Goal: Contribute content: Contribute content

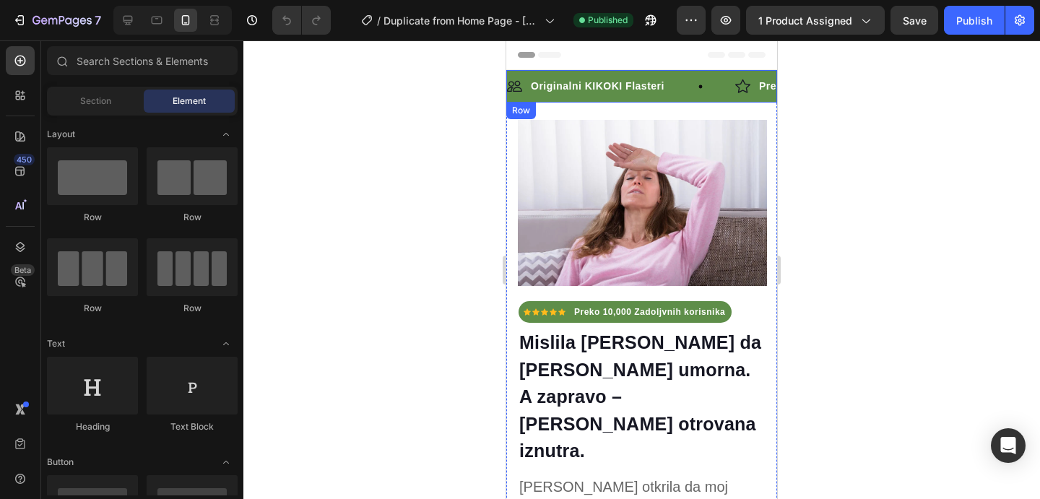
click at [594, 90] on strong "Originalni KIKOKI Flasteri" at bounding box center [598, 86] width 134 height 12
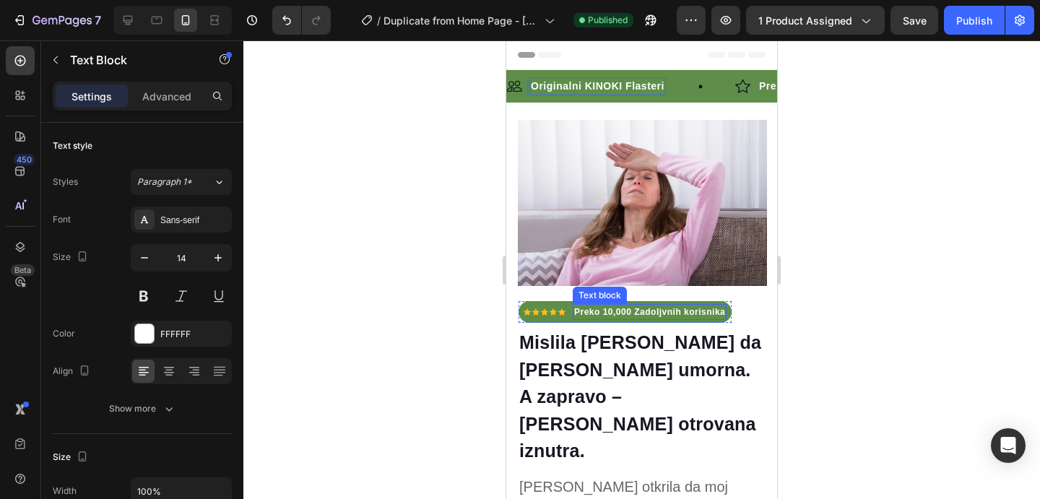
click at [660, 307] on strong "Preko 10,000 Zadoljvnih korisnika" at bounding box center [649, 312] width 151 height 10
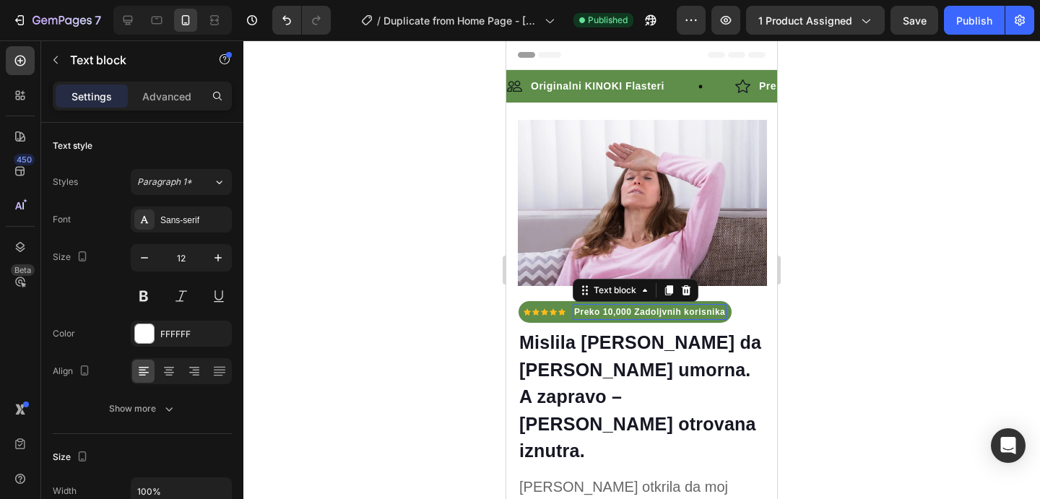
click at [660, 307] on strong "Preko 10,000 Zadoljvnih korisnika" at bounding box center [649, 312] width 151 height 10
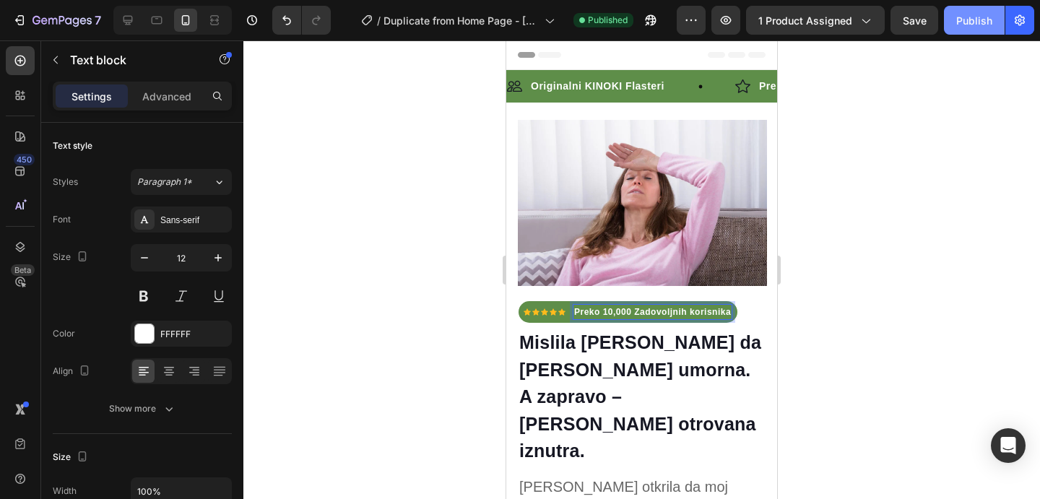
click at [973, 23] on div "Publish" at bounding box center [974, 20] width 36 height 15
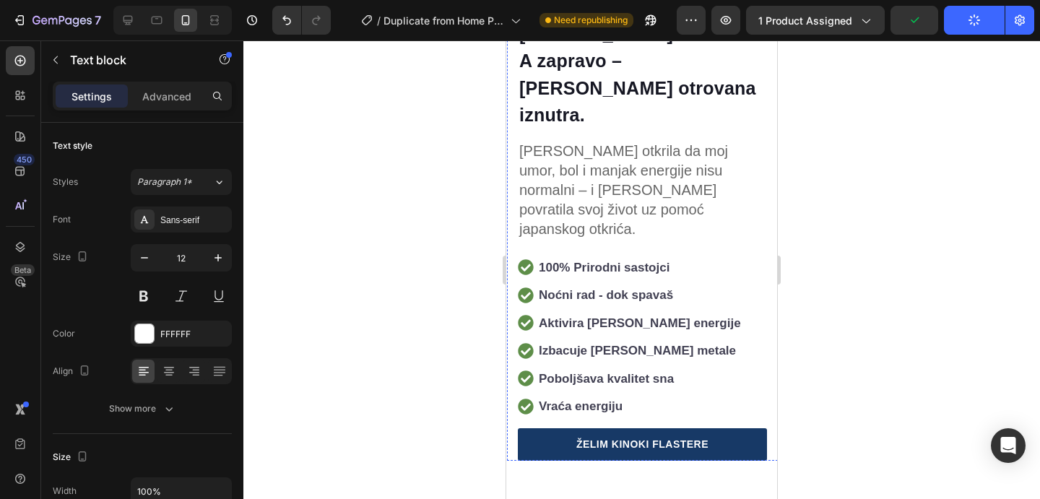
scroll to position [339, 0]
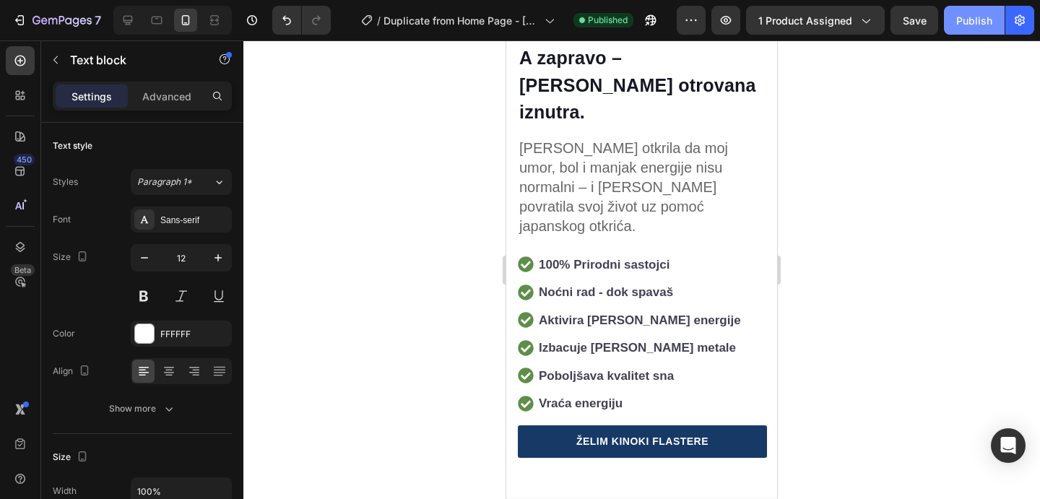
click at [960, 16] on div "Publish" at bounding box center [974, 20] width 36 height 15
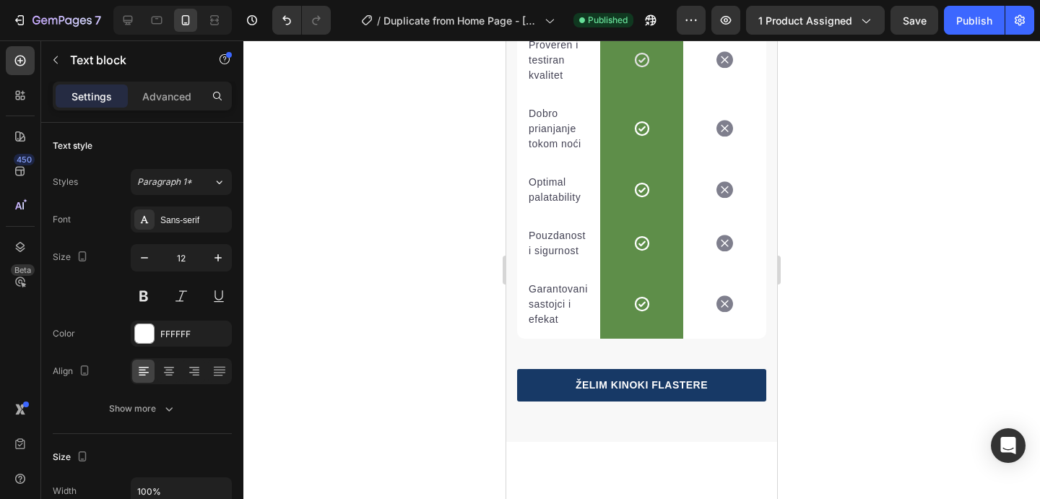
scroll to position [5366, 0]
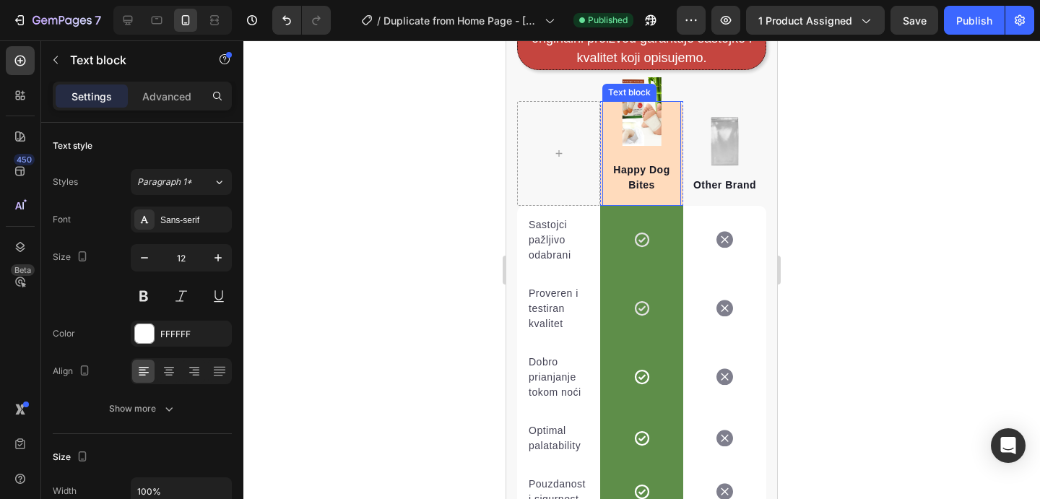
click at [633, 190] on p "Happy Dog Bites" at bounding box center [642, 177] width 76 height 30
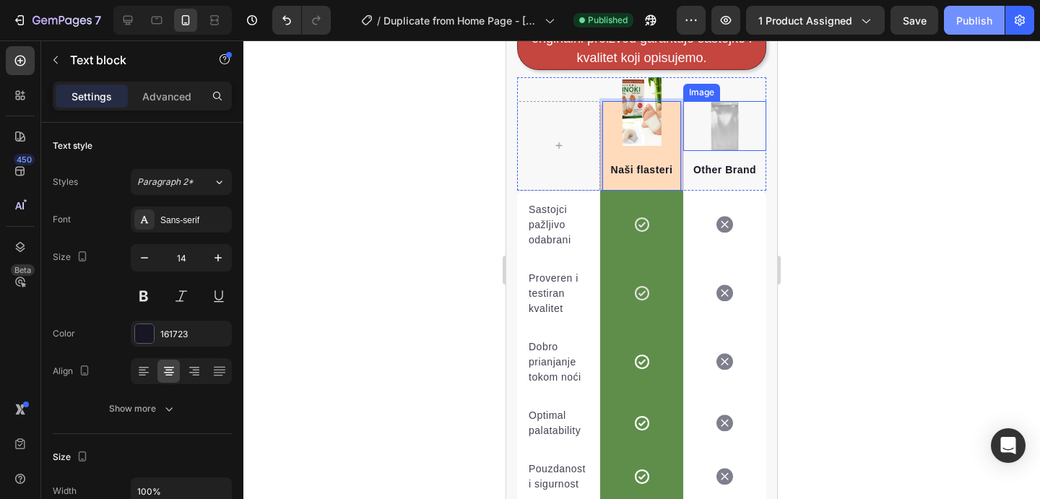
click at [976, 25] on div "Publish" at bounding box center [974, 20] width 36 height 15
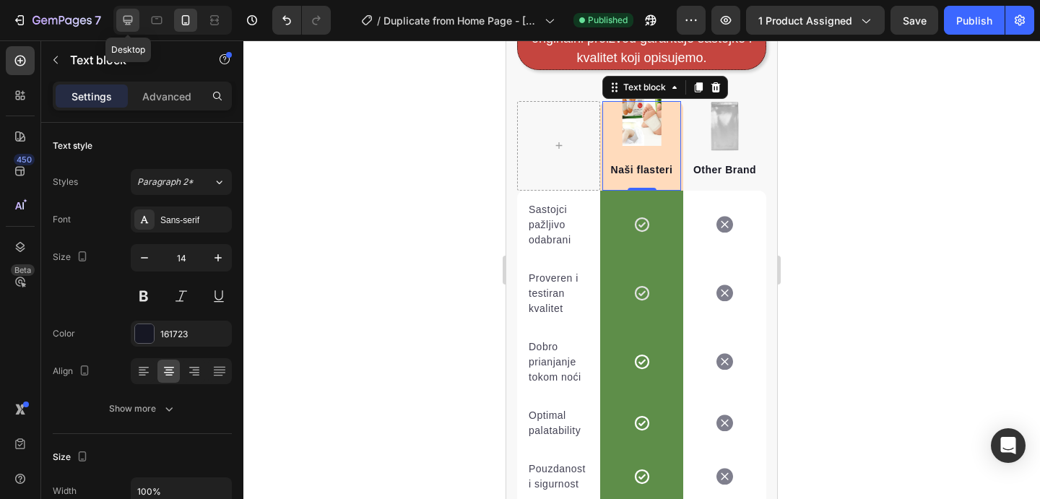
click at [138, 20] on div at bounding box center [127, 20] width 23 height 23
type input "16"
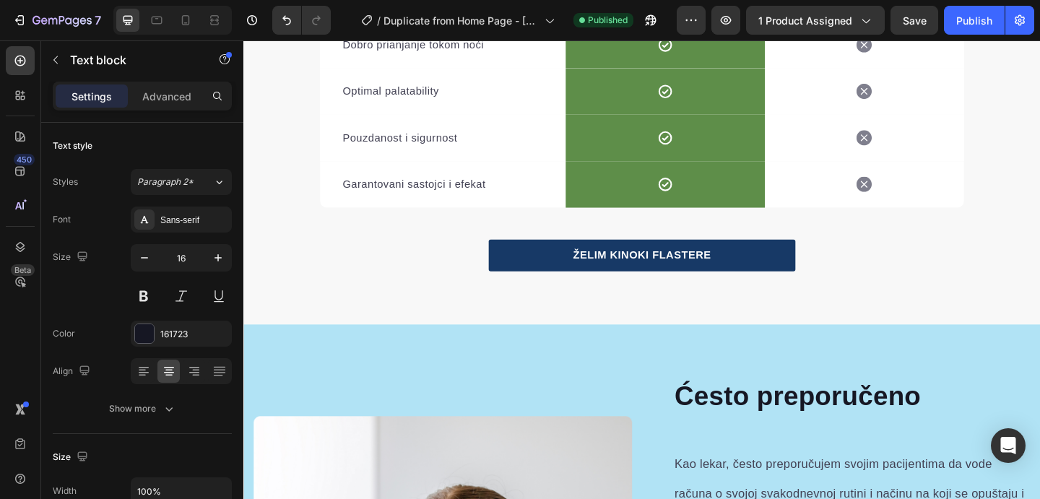
scroll to position [5706, 0]
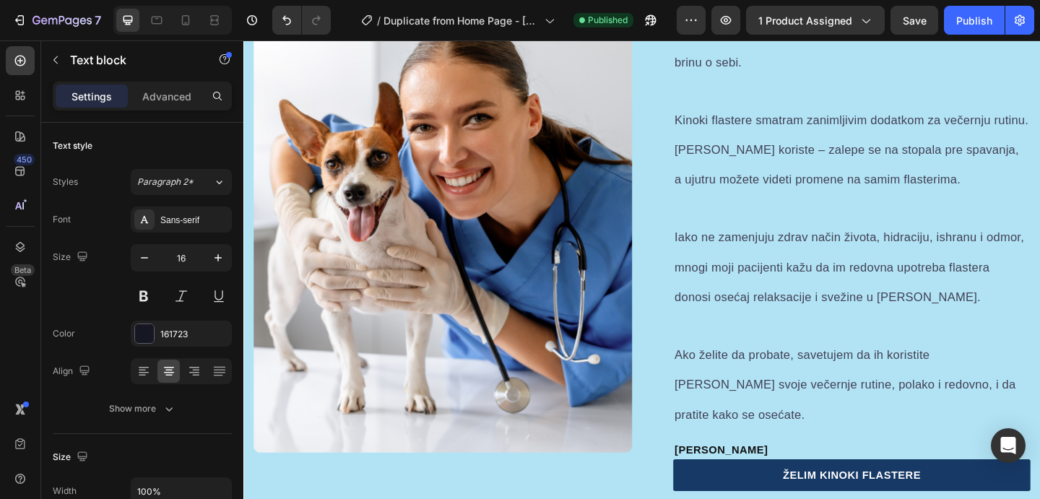
click at [435, 168] on img at bounding box center [460, 218] width 412 height 542
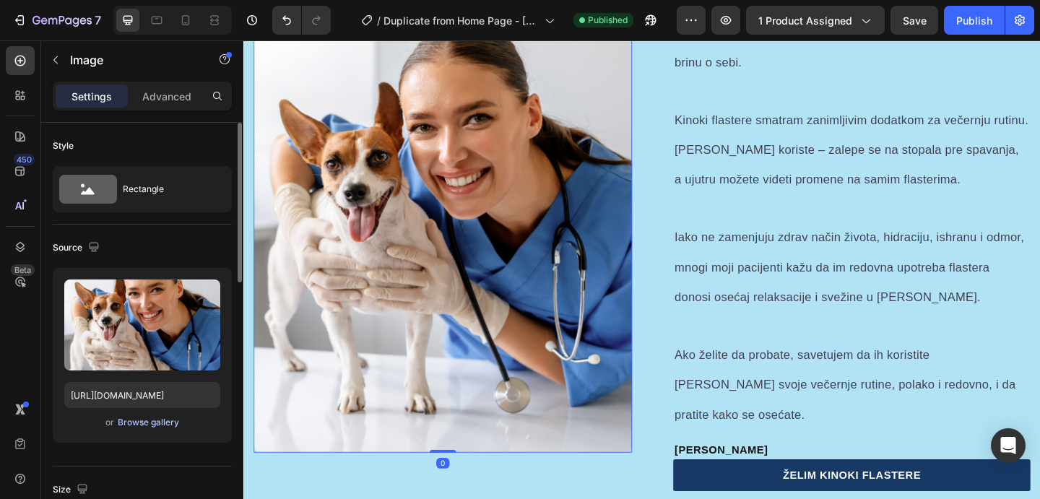
click at [170, 420] on div "Browse gallery" at bounding box center [148, 422] width 61 height 13
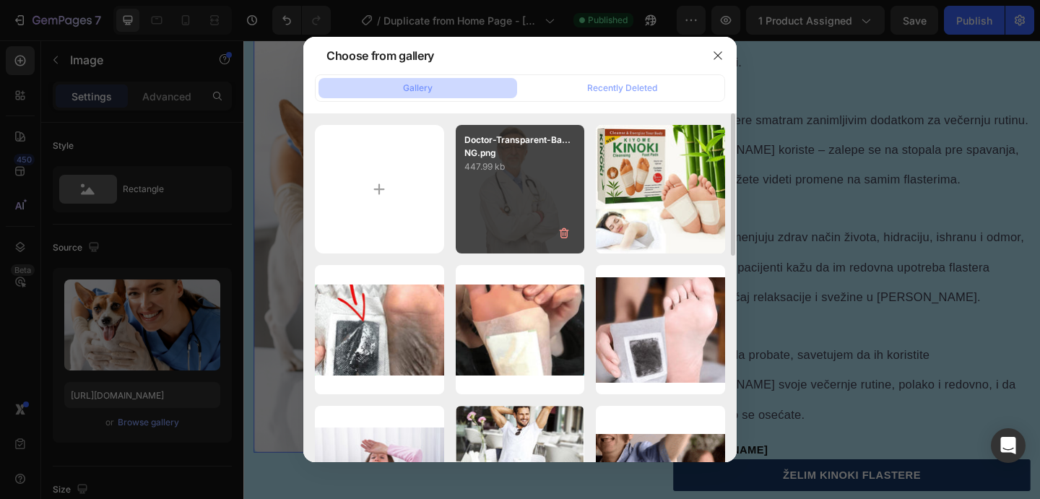
click at [505, 218] on div "Doctor-Transparent-Ba...NG.png 447.99 kb" at bounding box center [520, 189] width 129 height 129
type input "[URL][DOMAIN_NAME]"
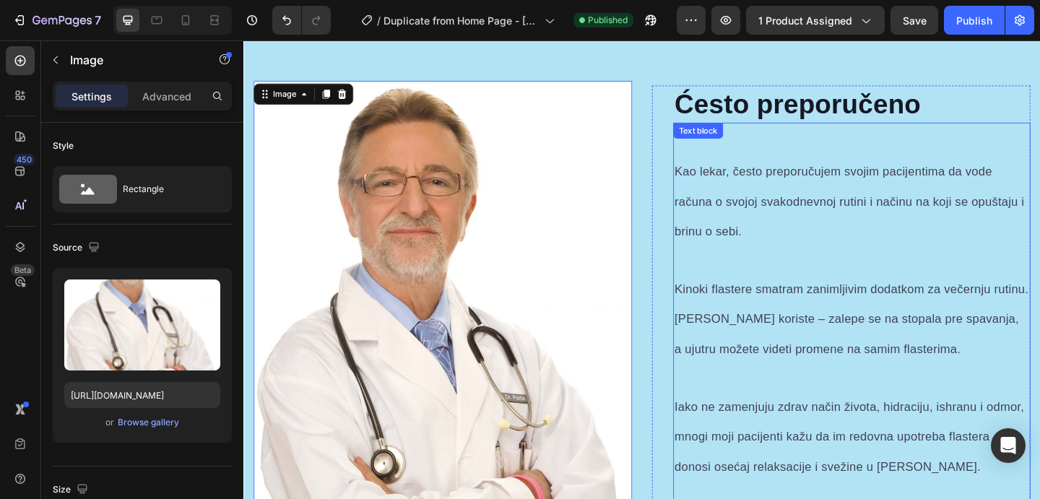
scroll to position [5496, 0]
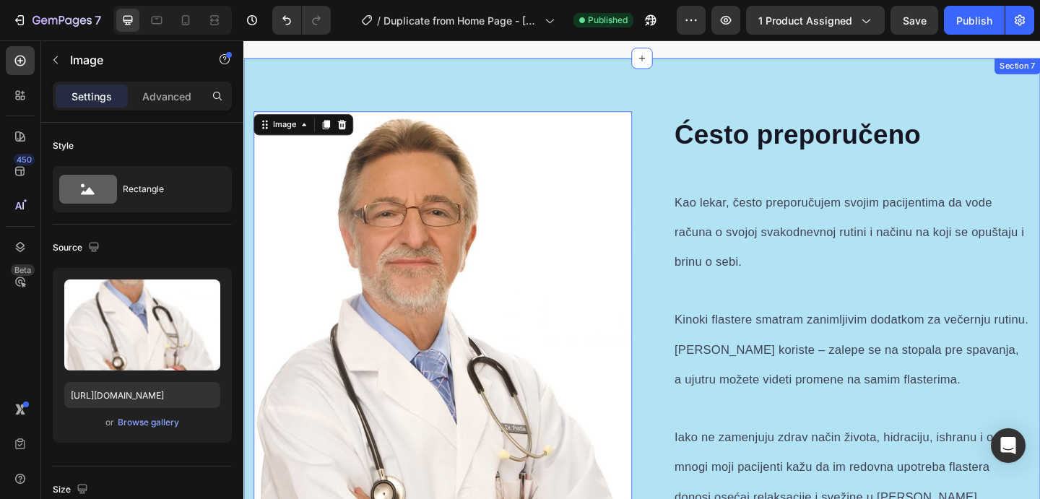
click at [716, 85] on div "Image 0 Image Ćesto preporučeno Heading Kao lekar, često preporučujem svojim pa…" at bounding box center [676, 435] width 867 height 751
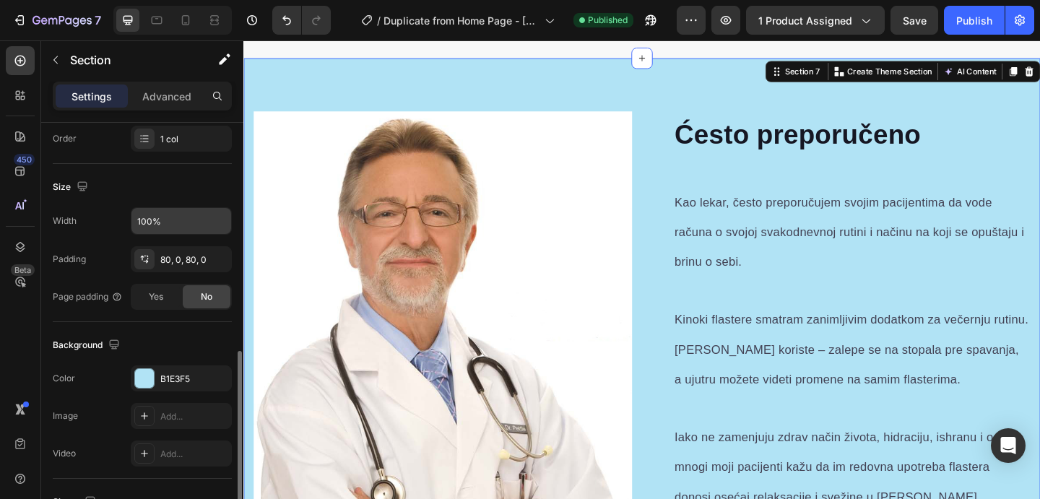
scroll to position [353, 0]
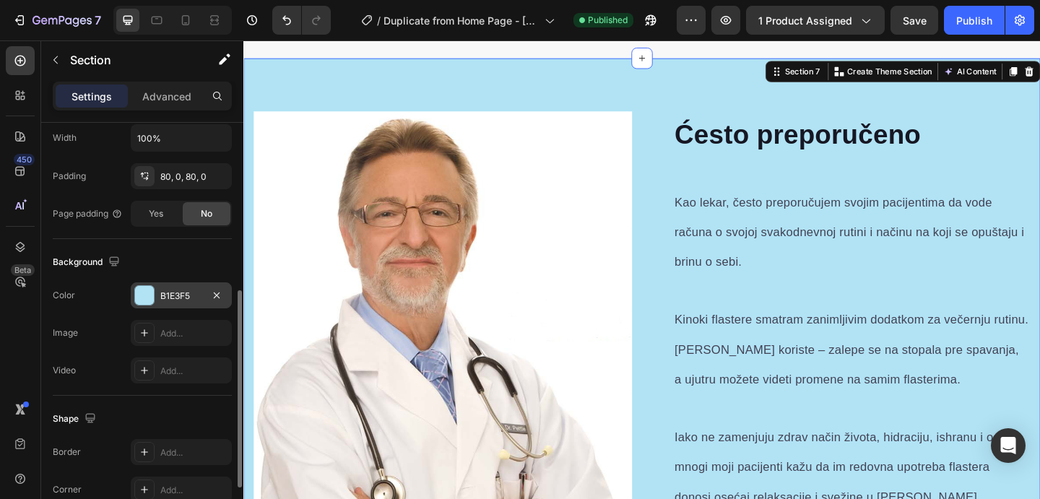
click at [169, 292] on div "B1E3F5" at bounding box center [181, 296] width 42 height 13
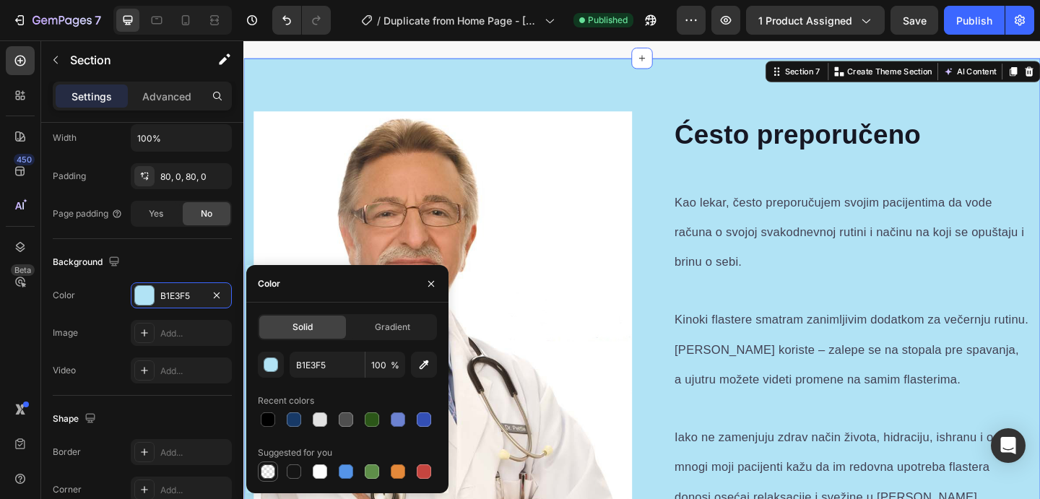
click at [277, 468] on div at bounding box center [268, 471] width 20 height 20
type input "000000"
type input "0"
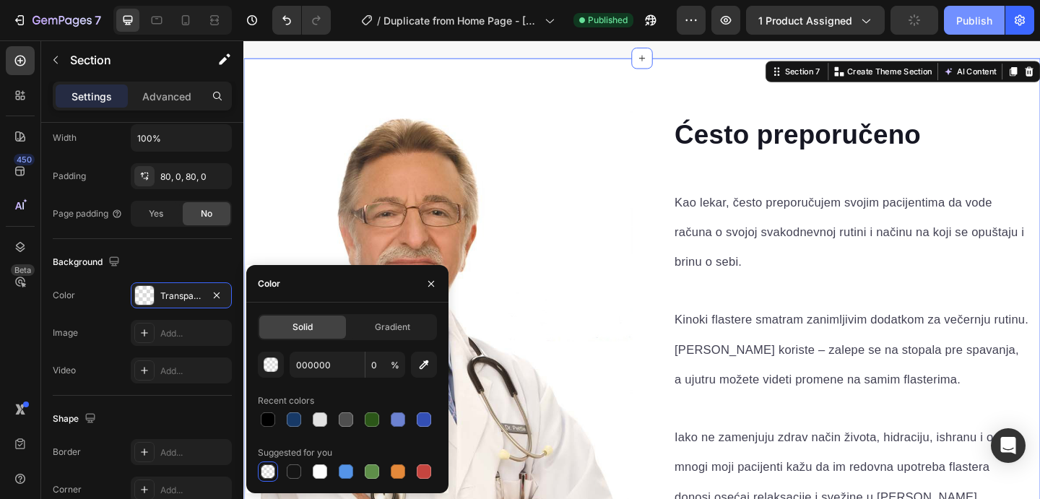
click at [971, 28] on button "Publish" at bounding box center [974, 20] width 61 height 29
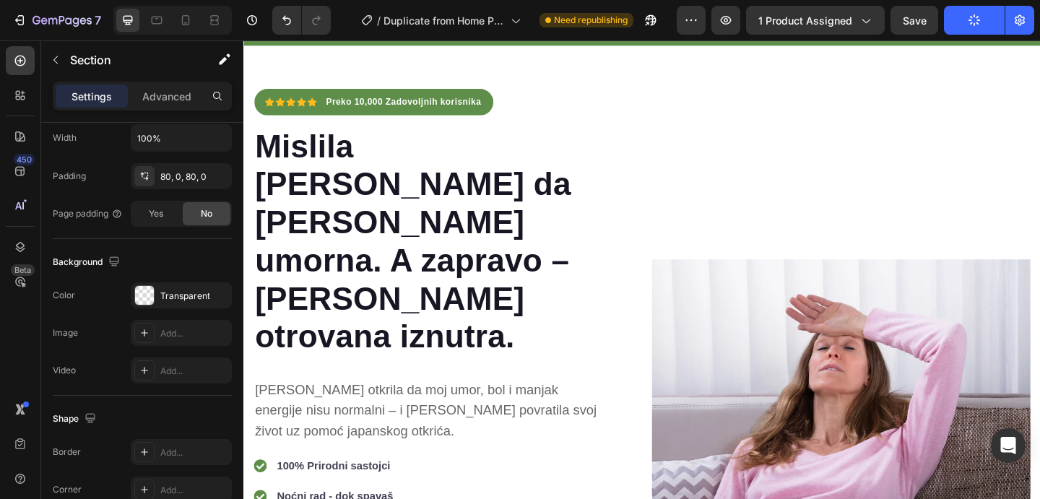
scroll to position [0, 0]
